Goal: Browse casually: Explore the website without a specific task or goal

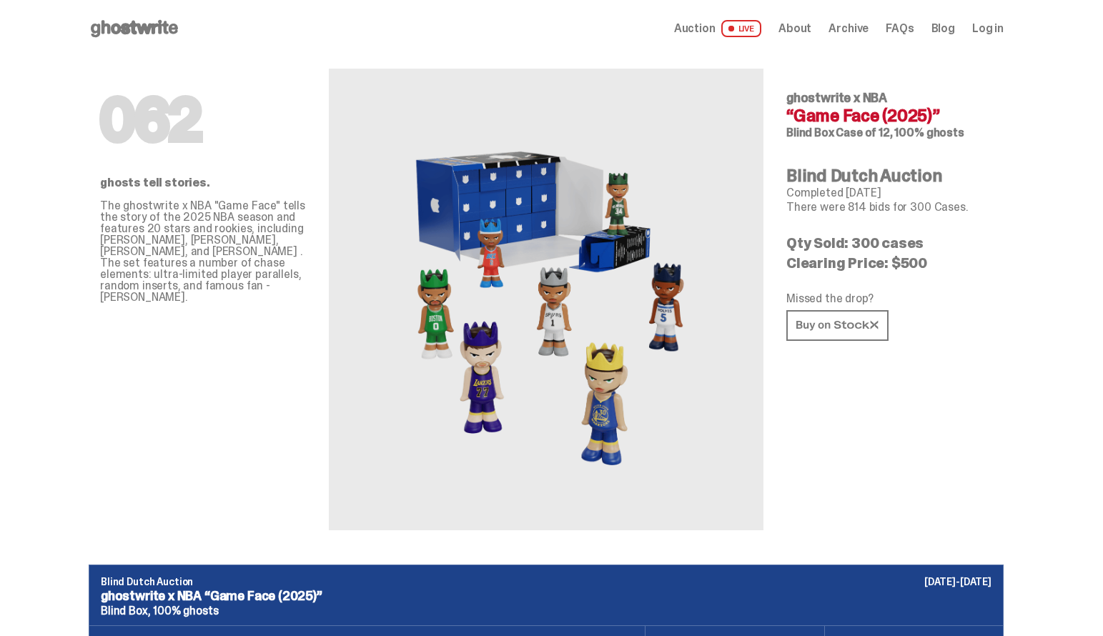
click at [713, 29] on span "Auction" at bounding box center [694, 28] width 41 height 11
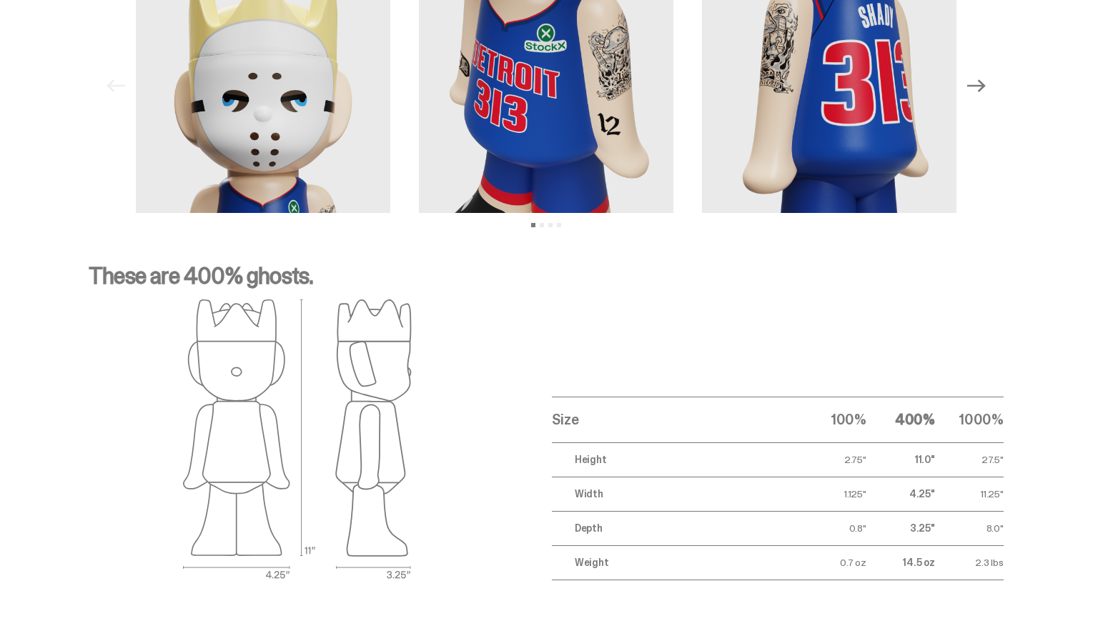
scroll to position [1415, 0]
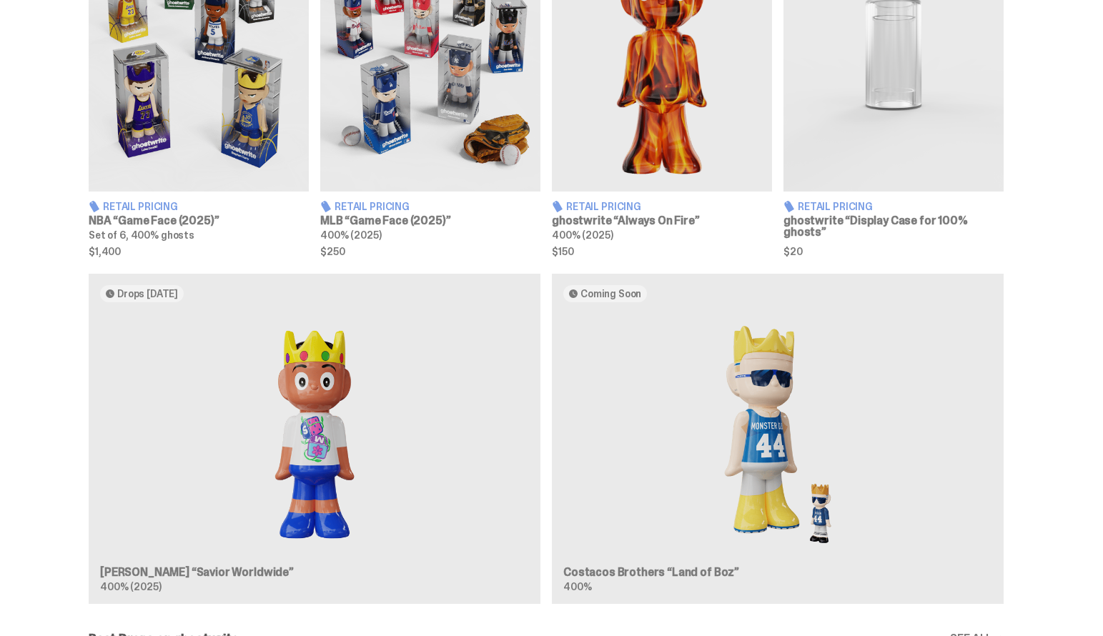
scroll to position [612, 0]
